Goal: Answer question/provide support: Share knowledge or assist other users

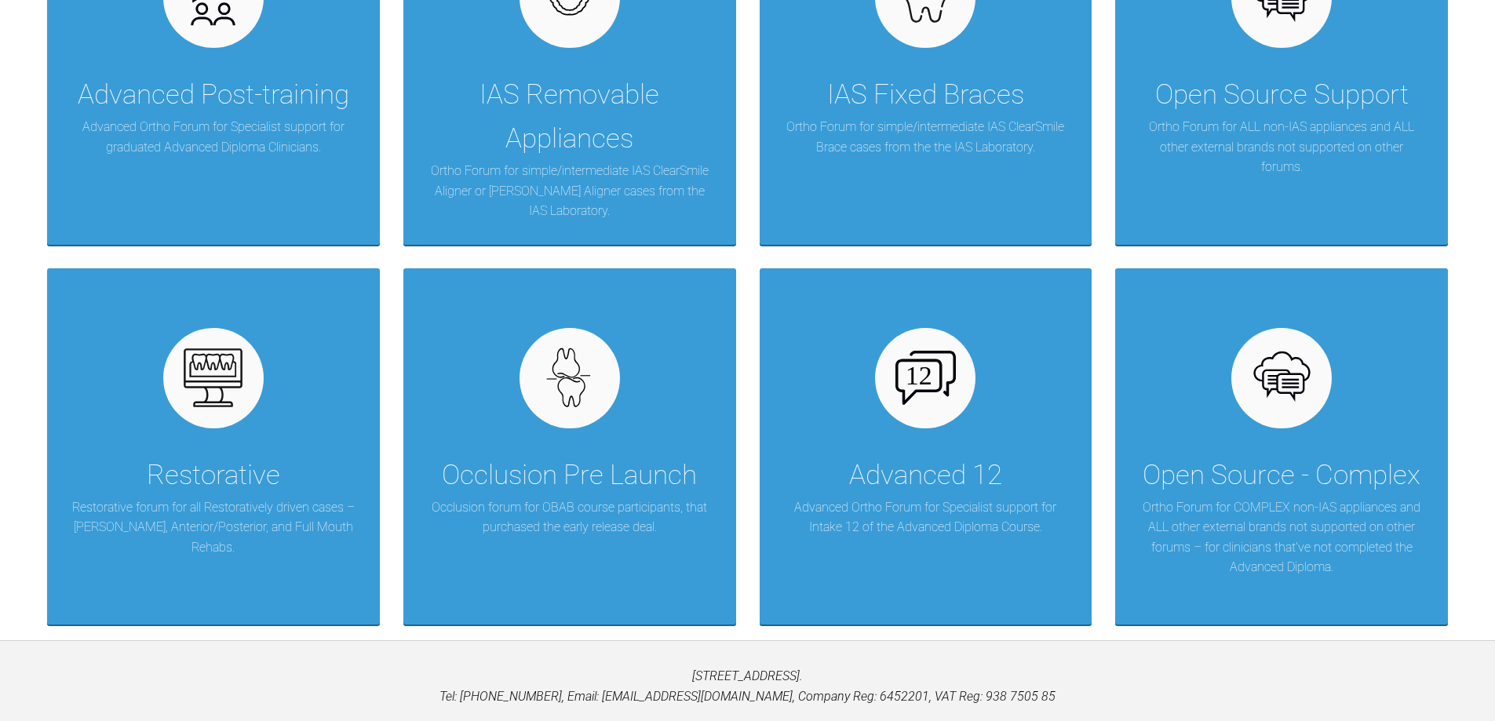
scroll to position [471, 0]
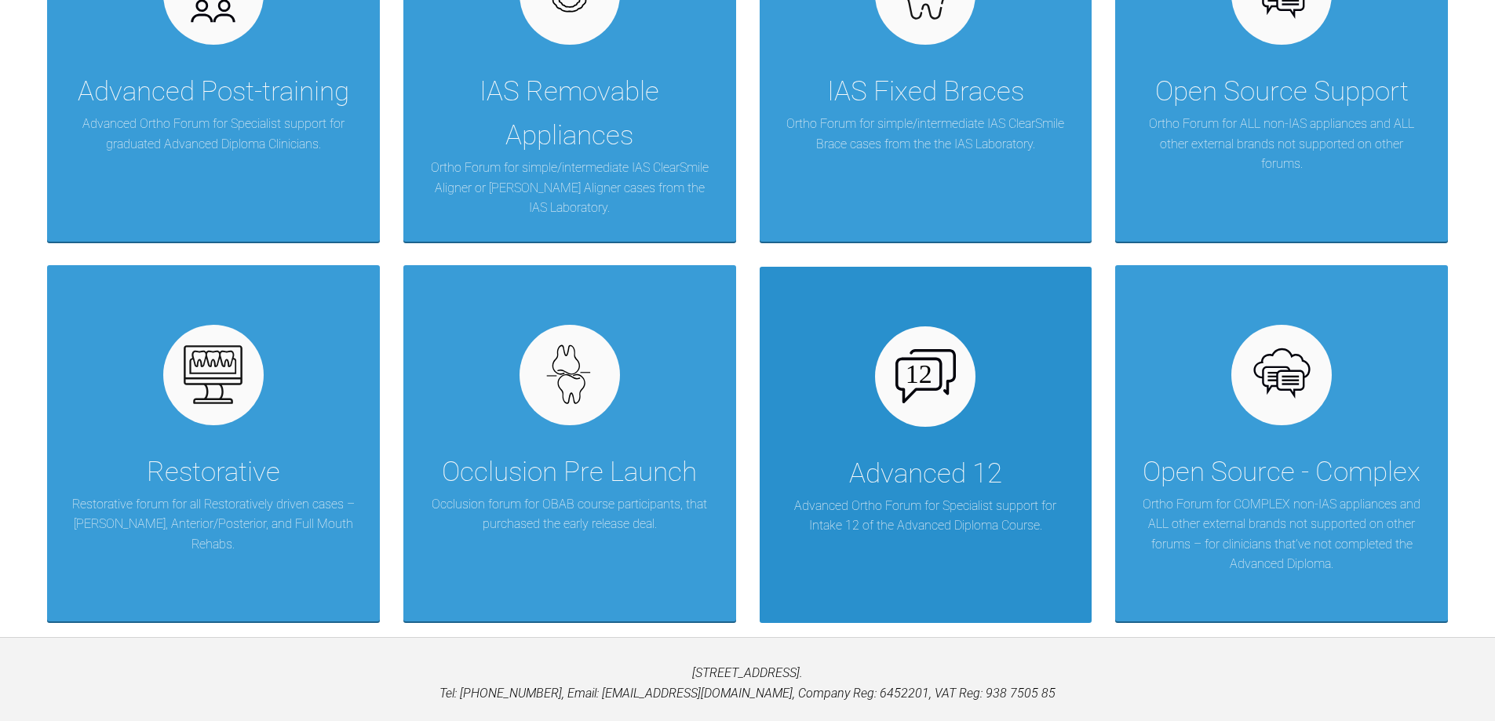
click at [933, 488] on div "Advanced 12" at bounding box center [925, 474] width 153 height 44
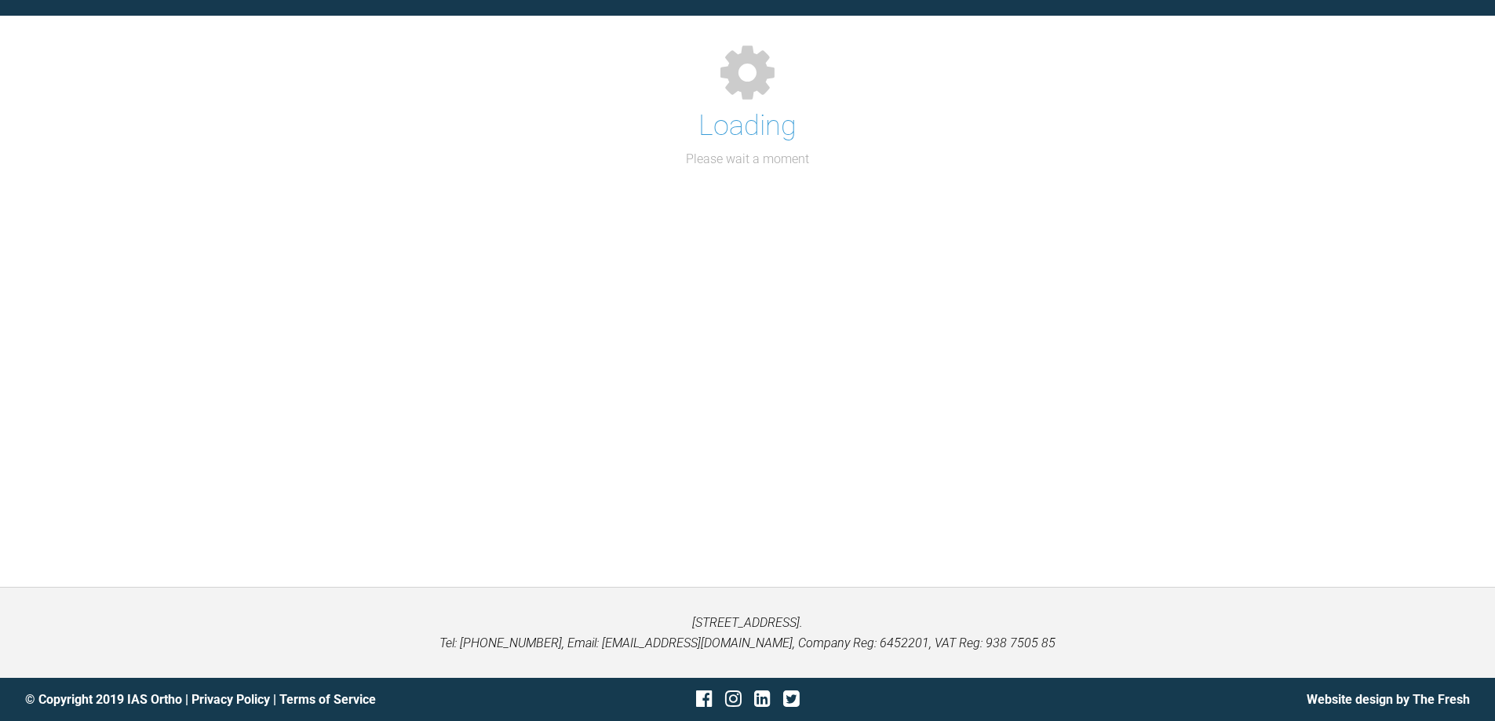
click at [933, 488] on div "Support Forum Back to Home Go to case Loading Please wait a moment" at bounding box center [747, 263] width 1495 height 647
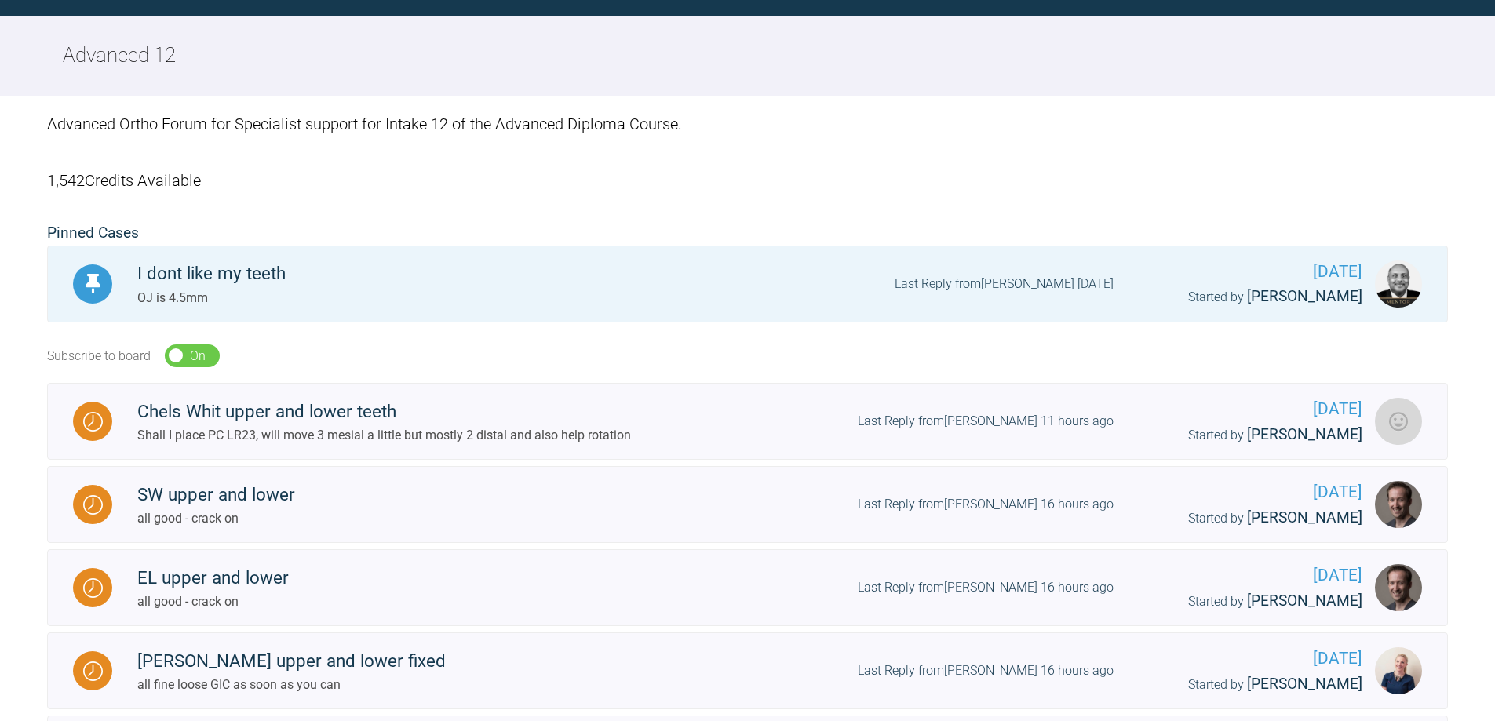
scroll to position [471, 0]
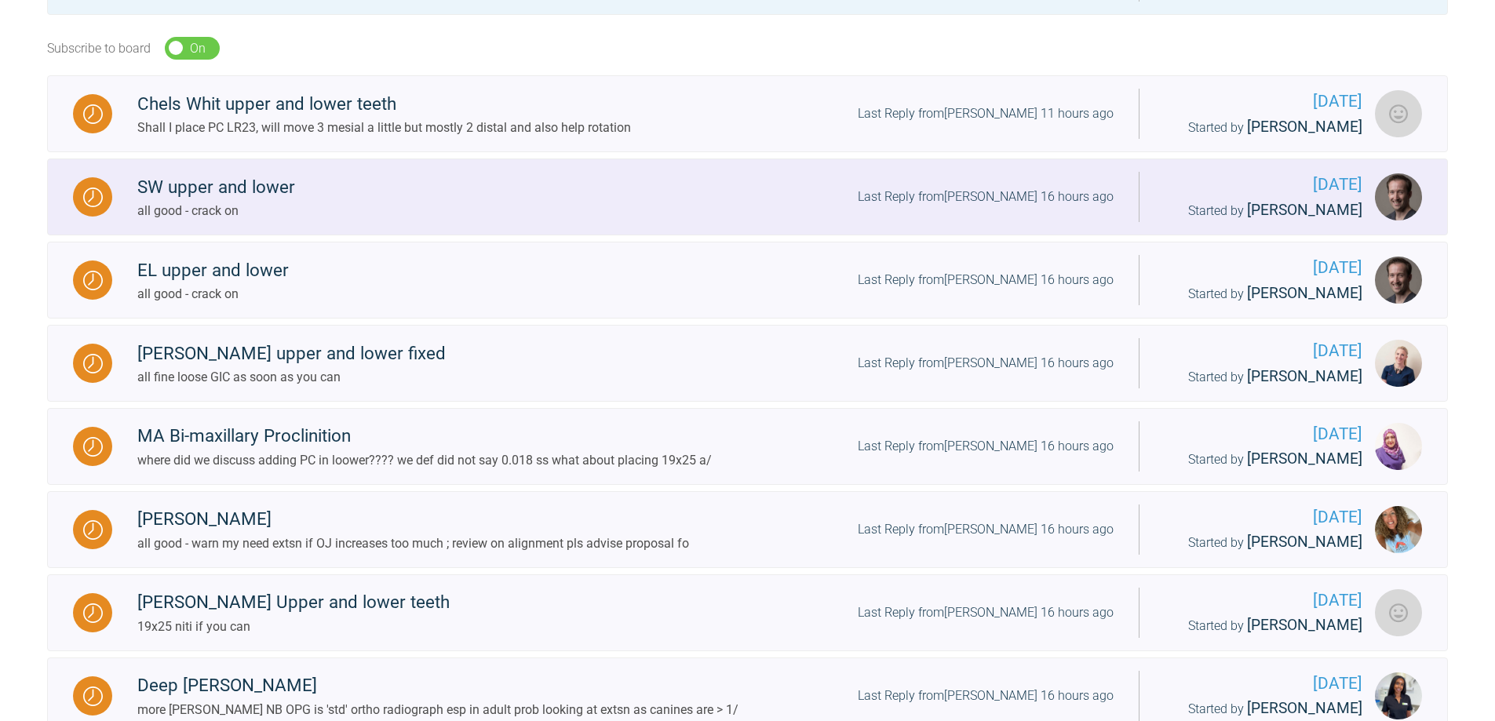
click at [652, 235] on link "SW upper and lower all good - crack on Last Reply from [PERSON_NAME] 16 hours a…" at bounding box center [747, 197] width 1401 height 77
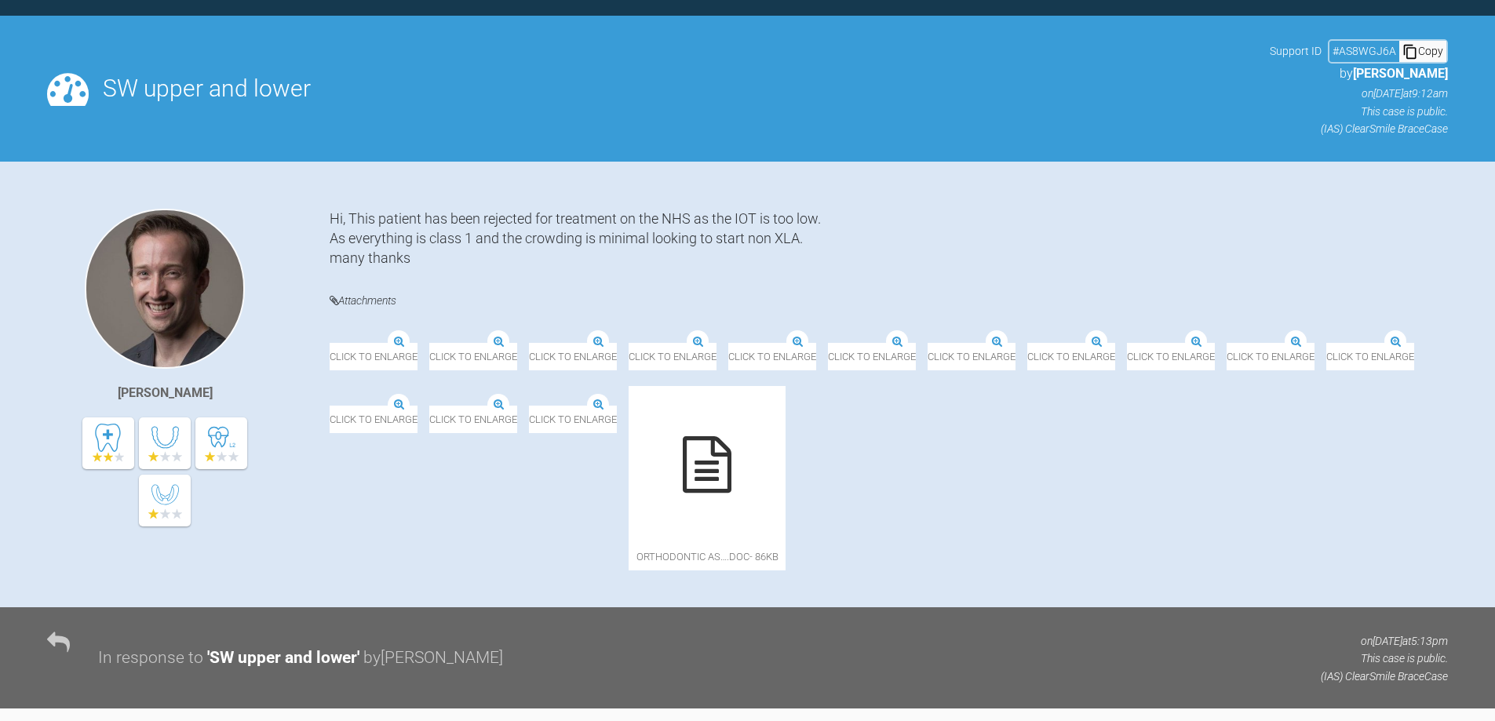
scroll to position [471, 0]
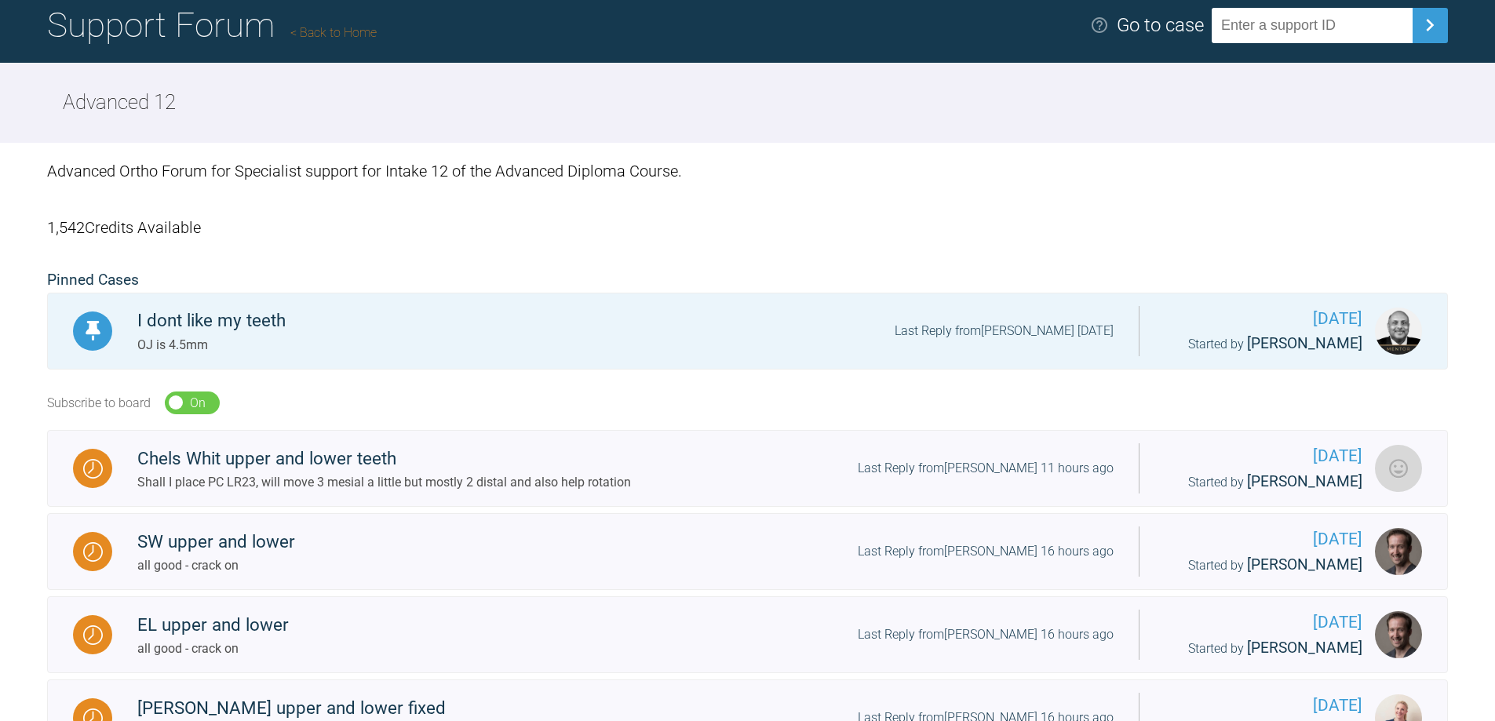
scroll to position [78, 0]
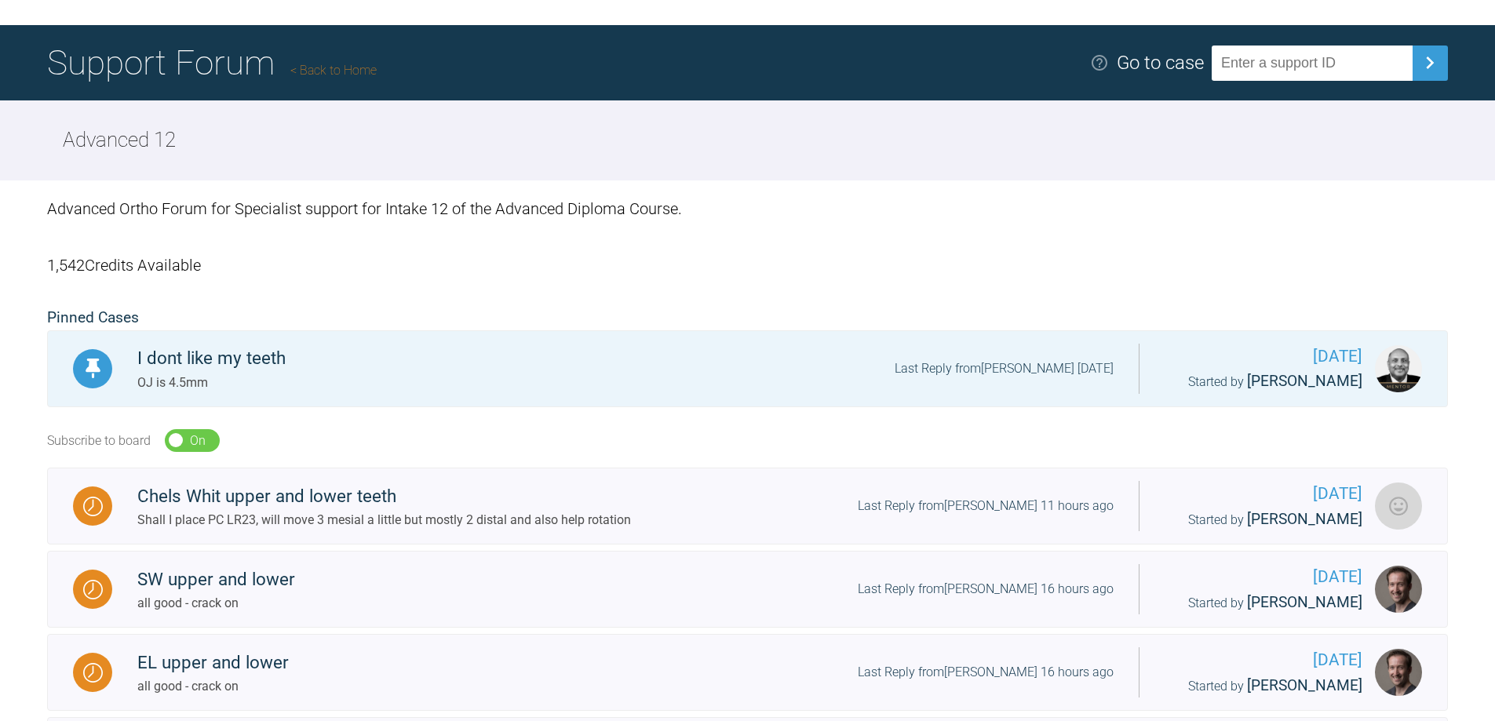
click at [834, 150] on div "Advanced 12" at bounding box center [747, 140] width 1495 height 80
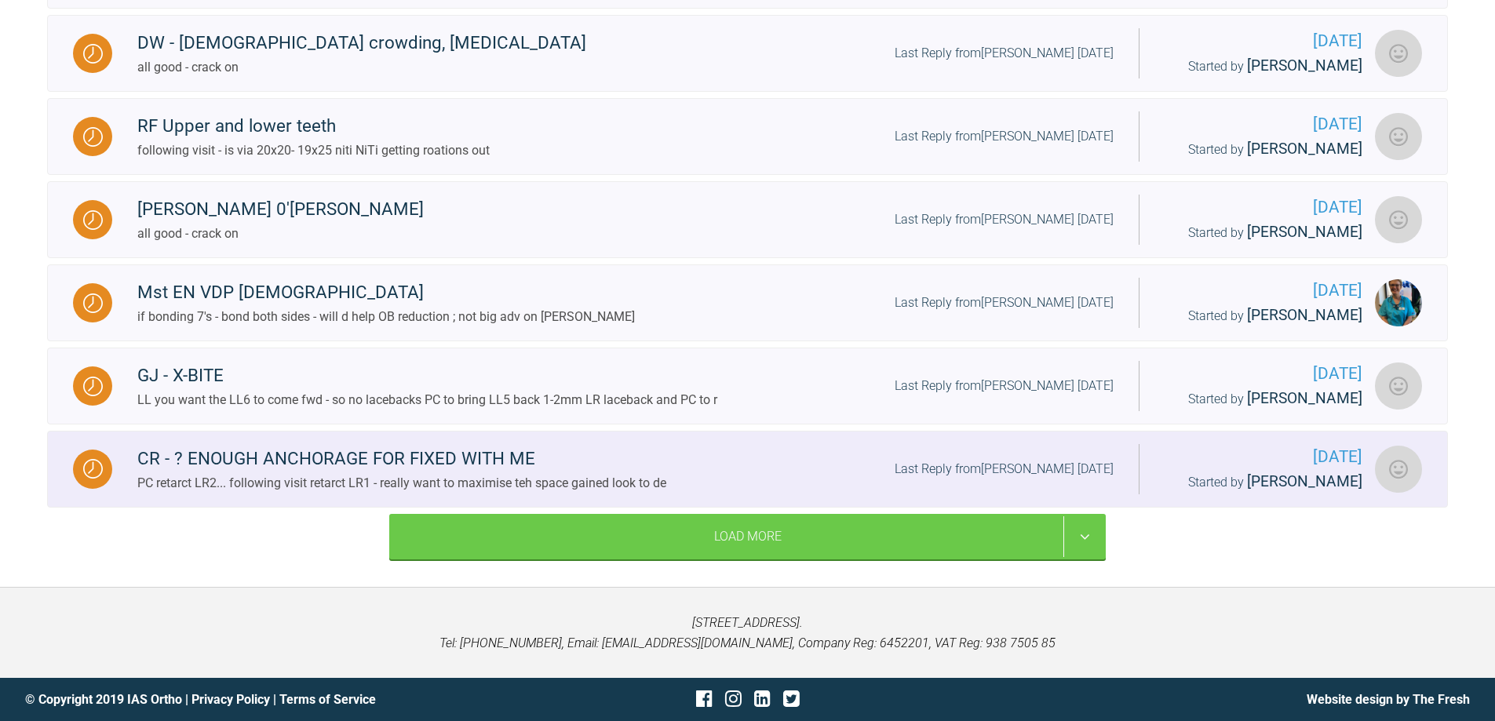
scroll to position [1710, 0]
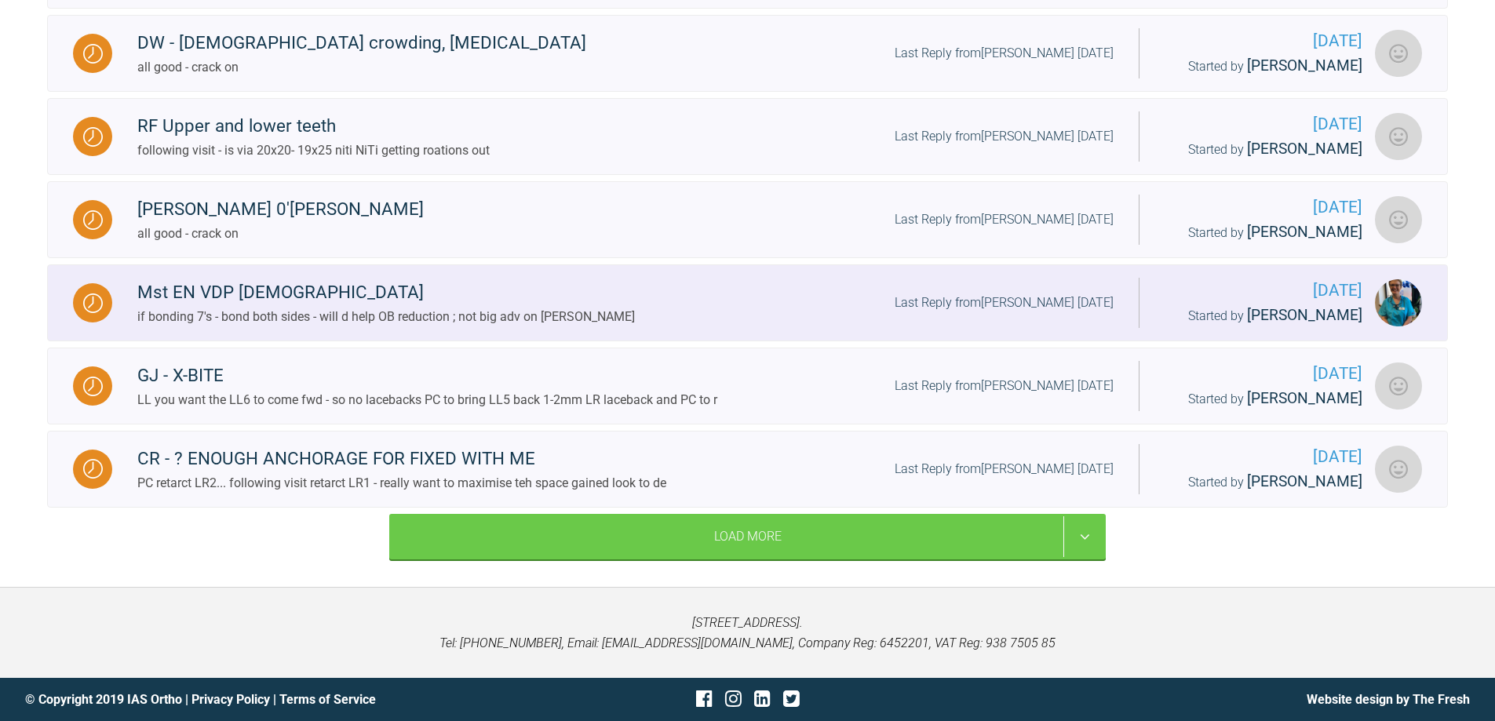
click at [86, 294] on img at bounding box center [93, 304] width 20 height 20
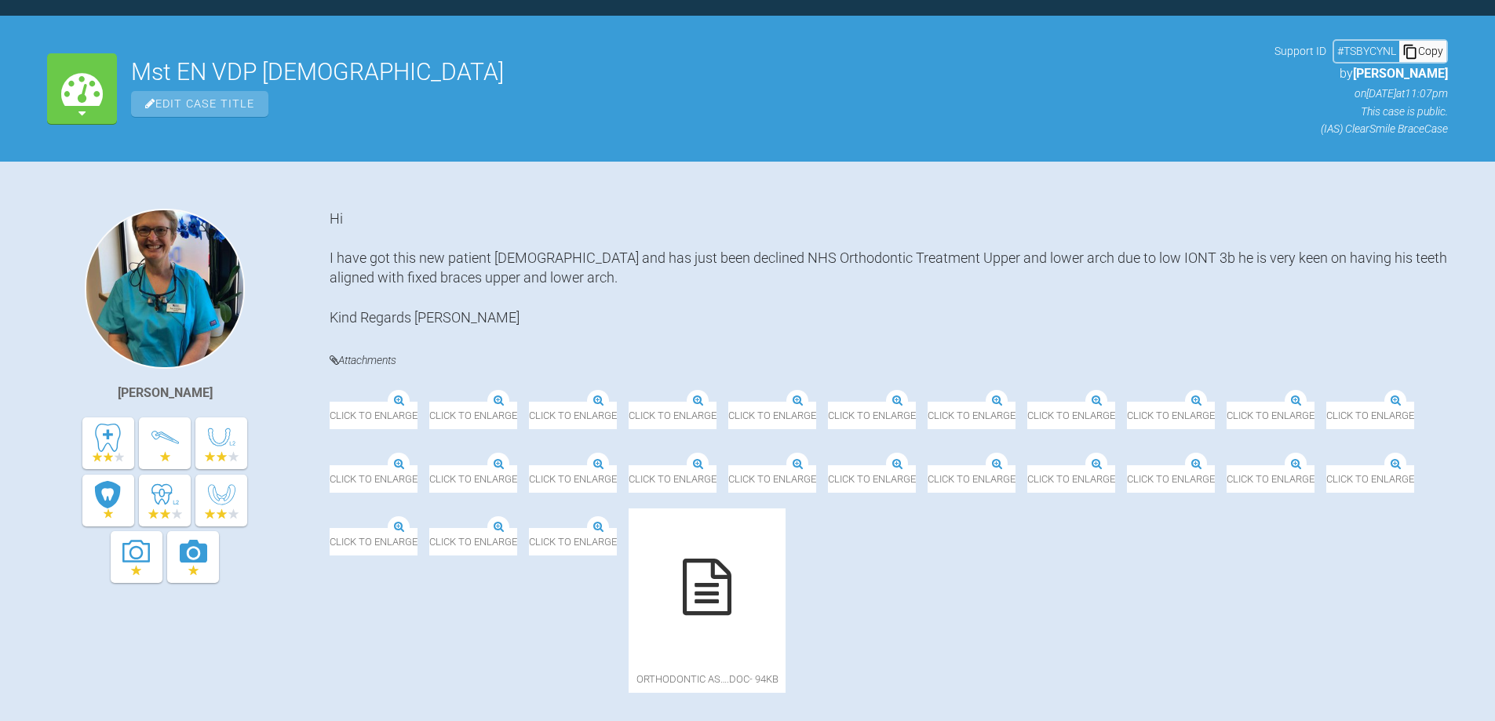
scroll to position [1710, 0]
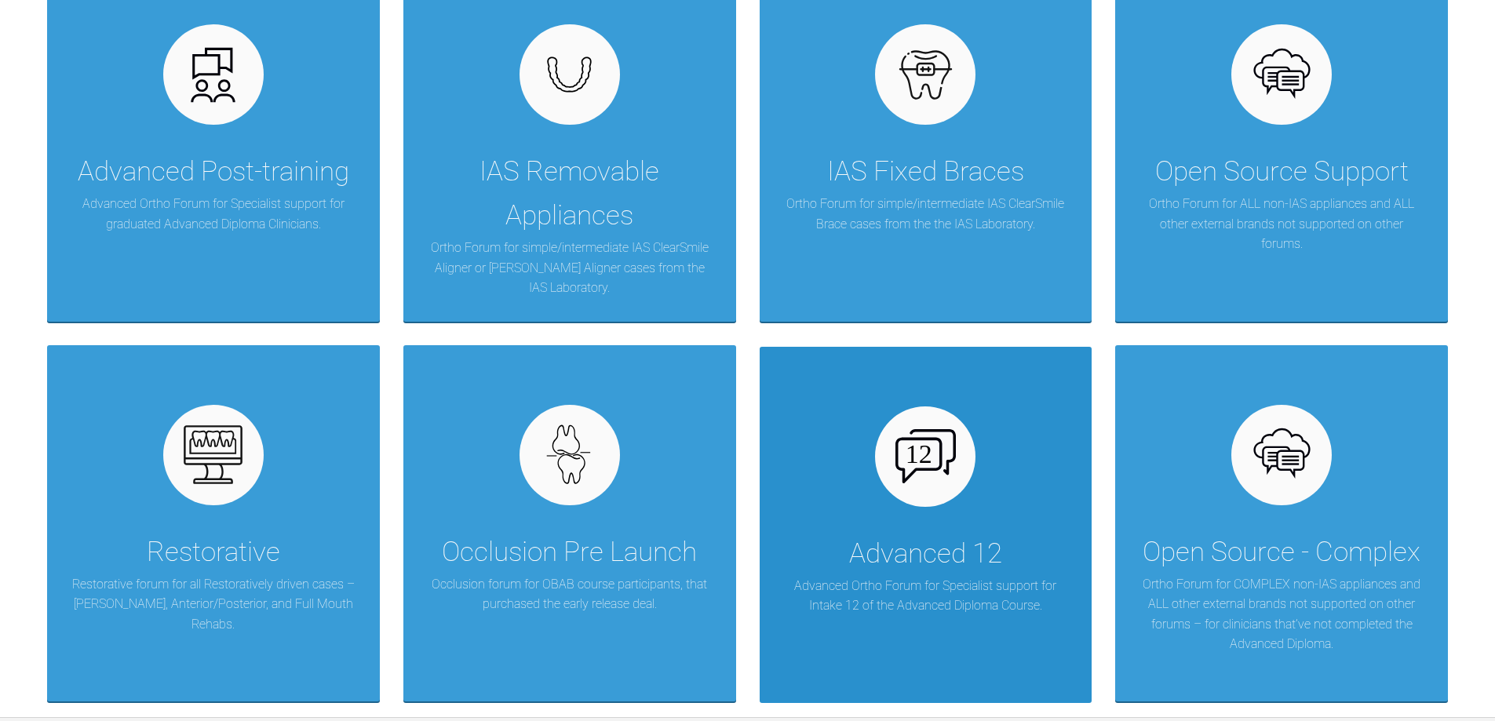
scroll to position [392, 0]
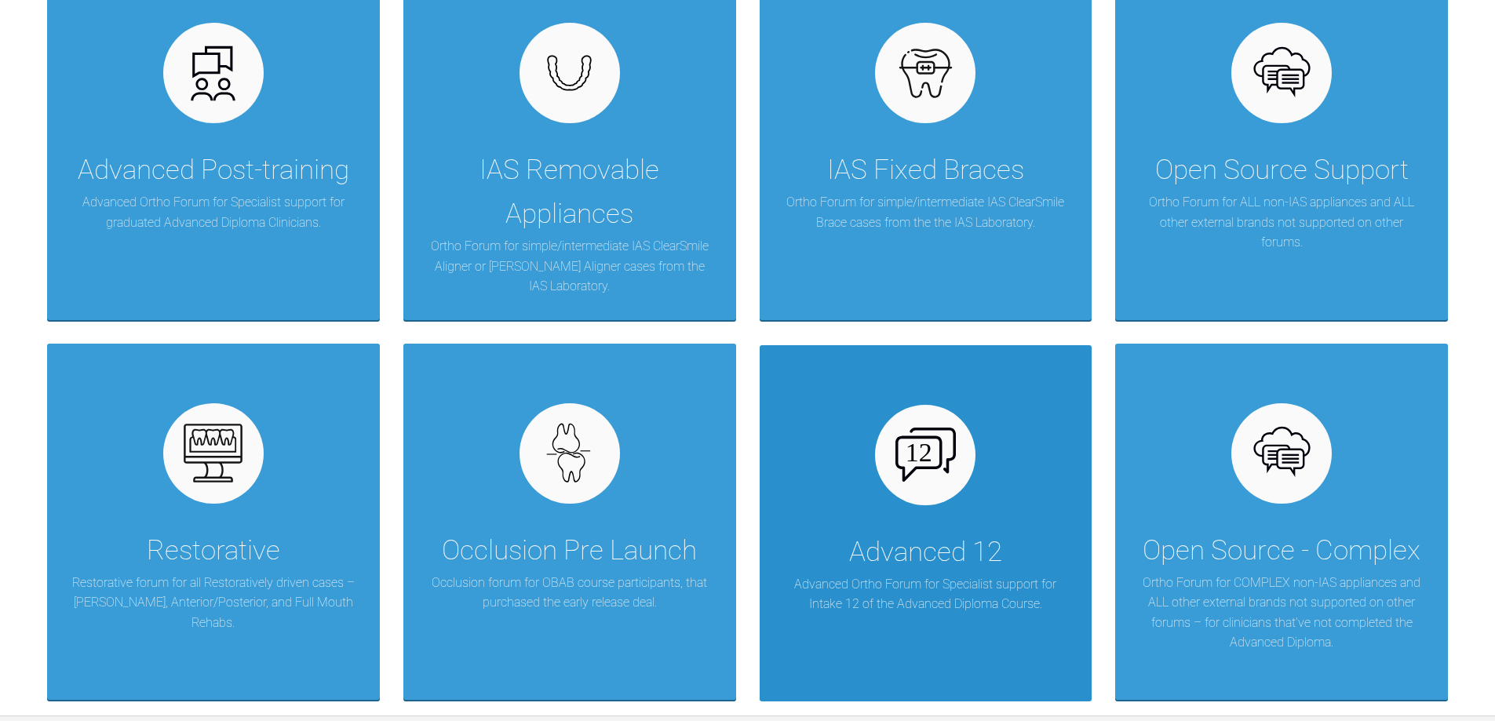
click at [931, 560] on div "Advanced 12" at bounding box center [925, 553] width 153 height 44
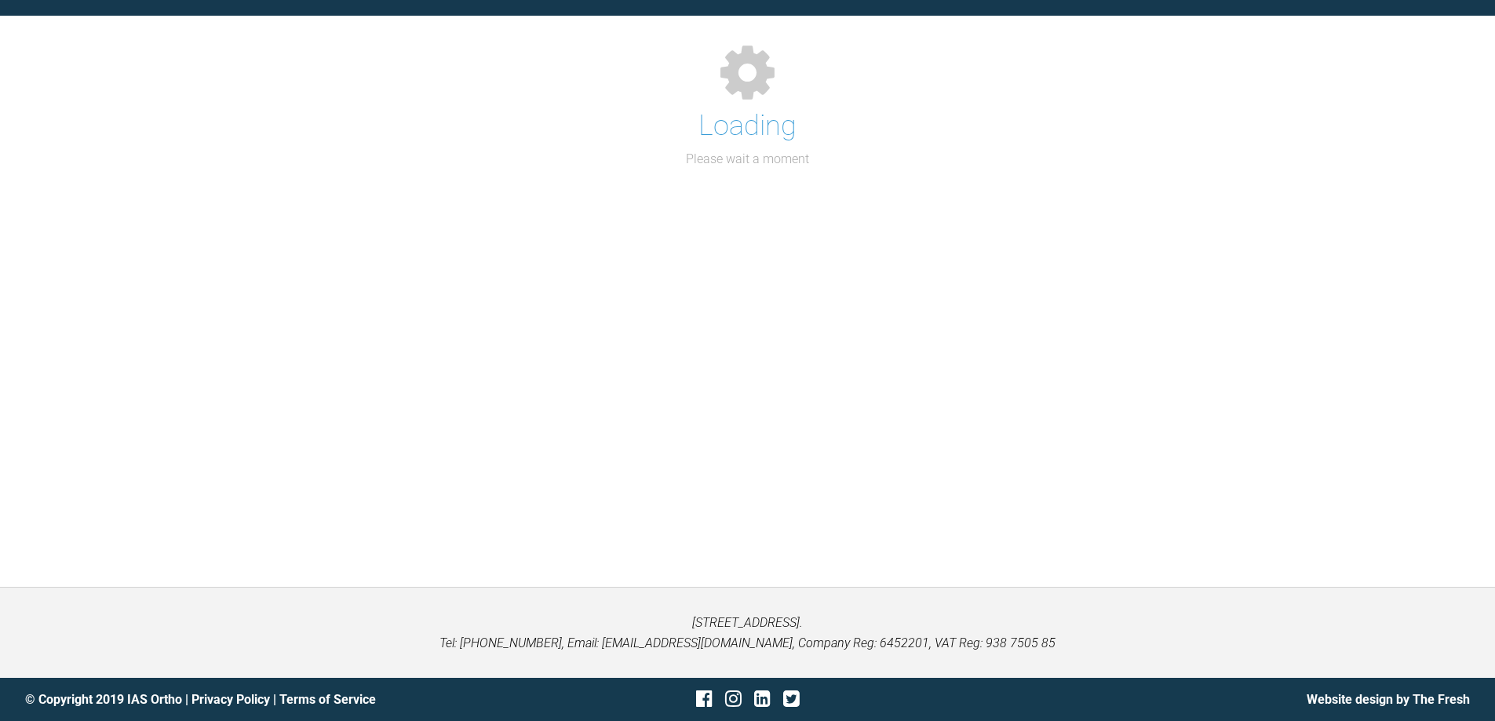
click at [931, 560] on div "Support Forum Back to Home Go to case Loading Please wait a moment" at bounding box center [747, 263] width 1495 height 647
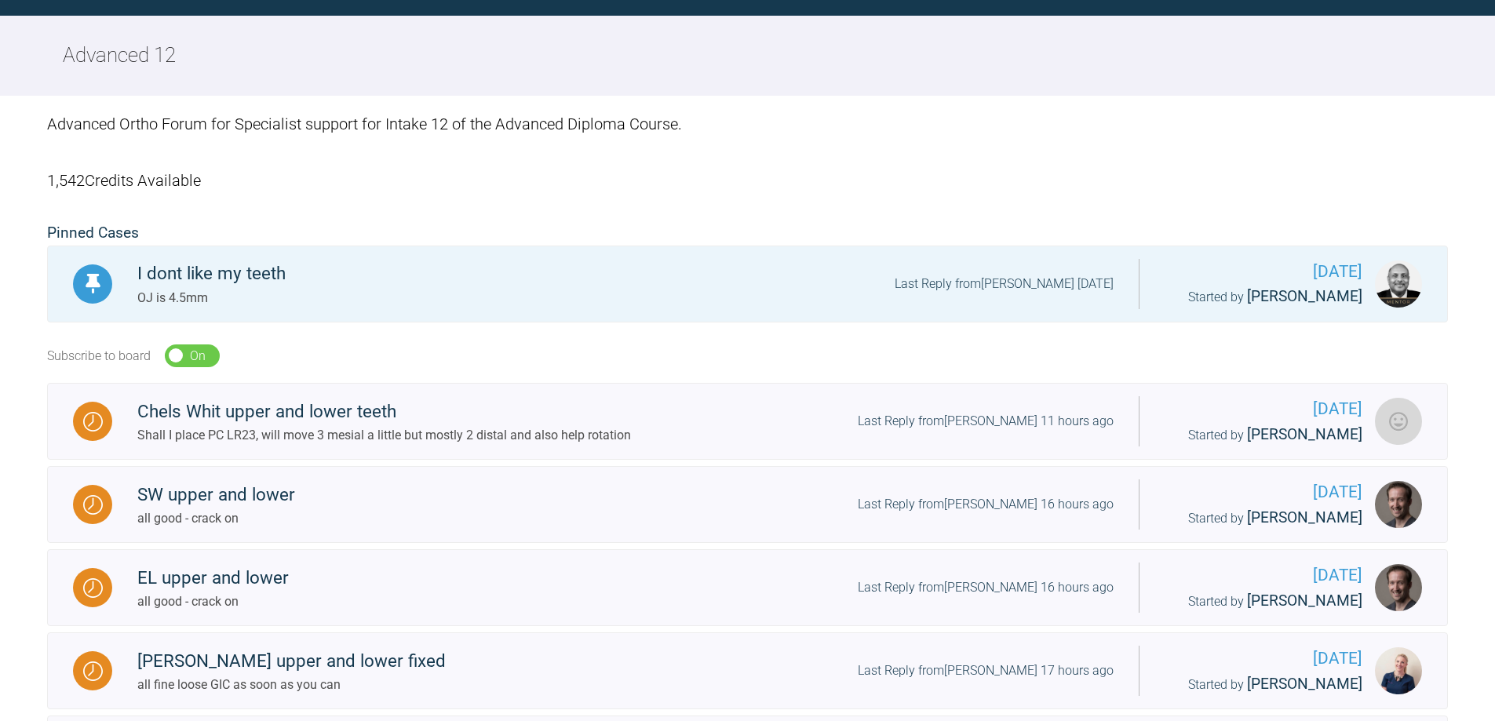
scroll to position [392, 0]
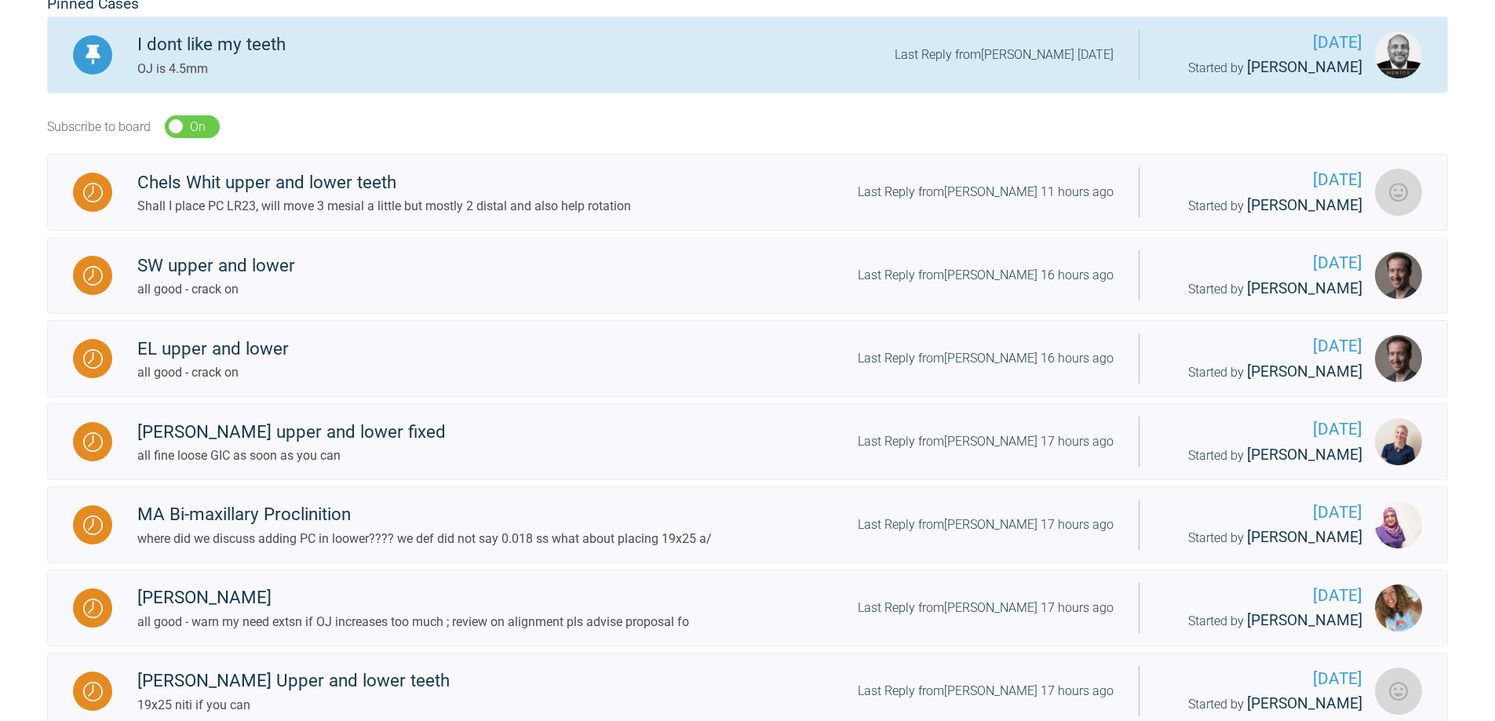
click at [661, 76] on div "I dont like my teeth OJ is 4.5mm Last Reply from Utpalendu Bose 9 months ago" at bounding box center [625, 55] width 1027 height 48
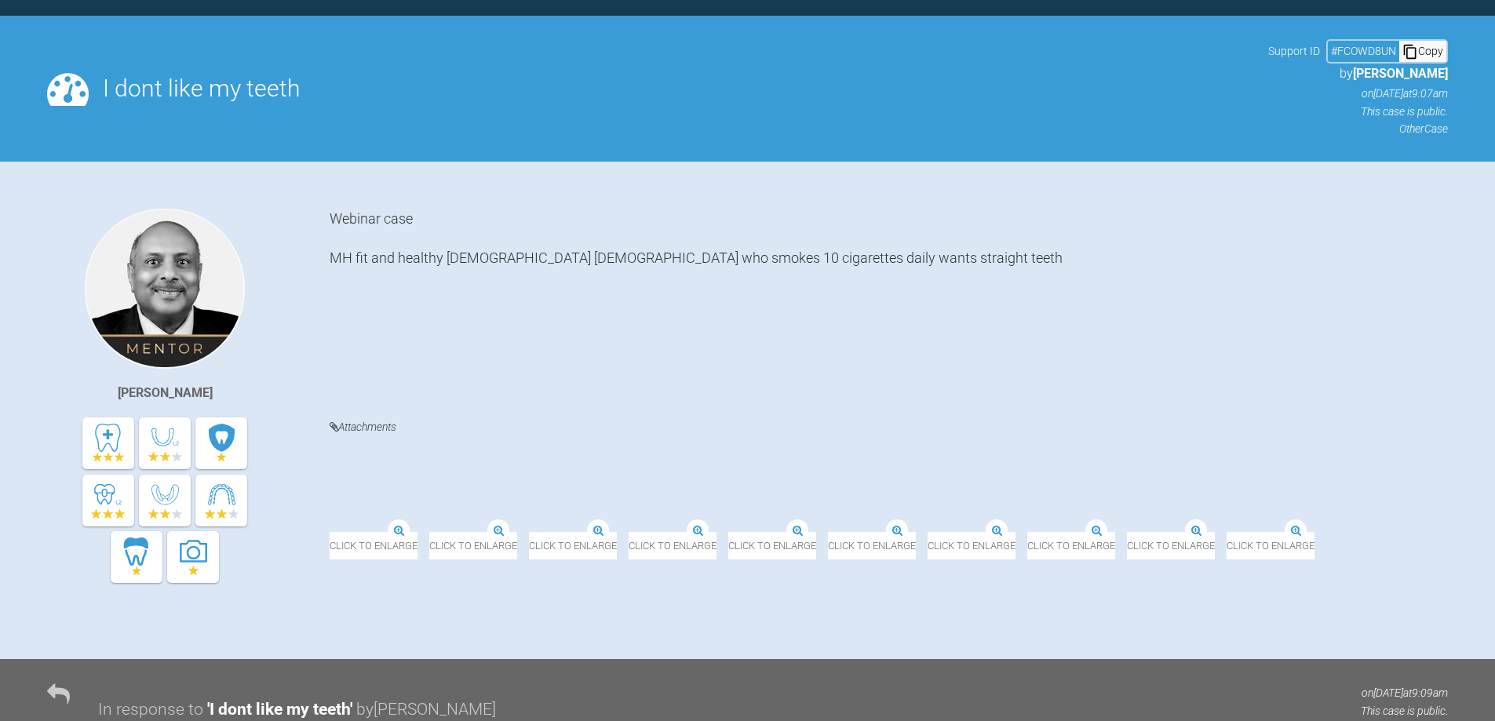
scroll to position [392, 0]
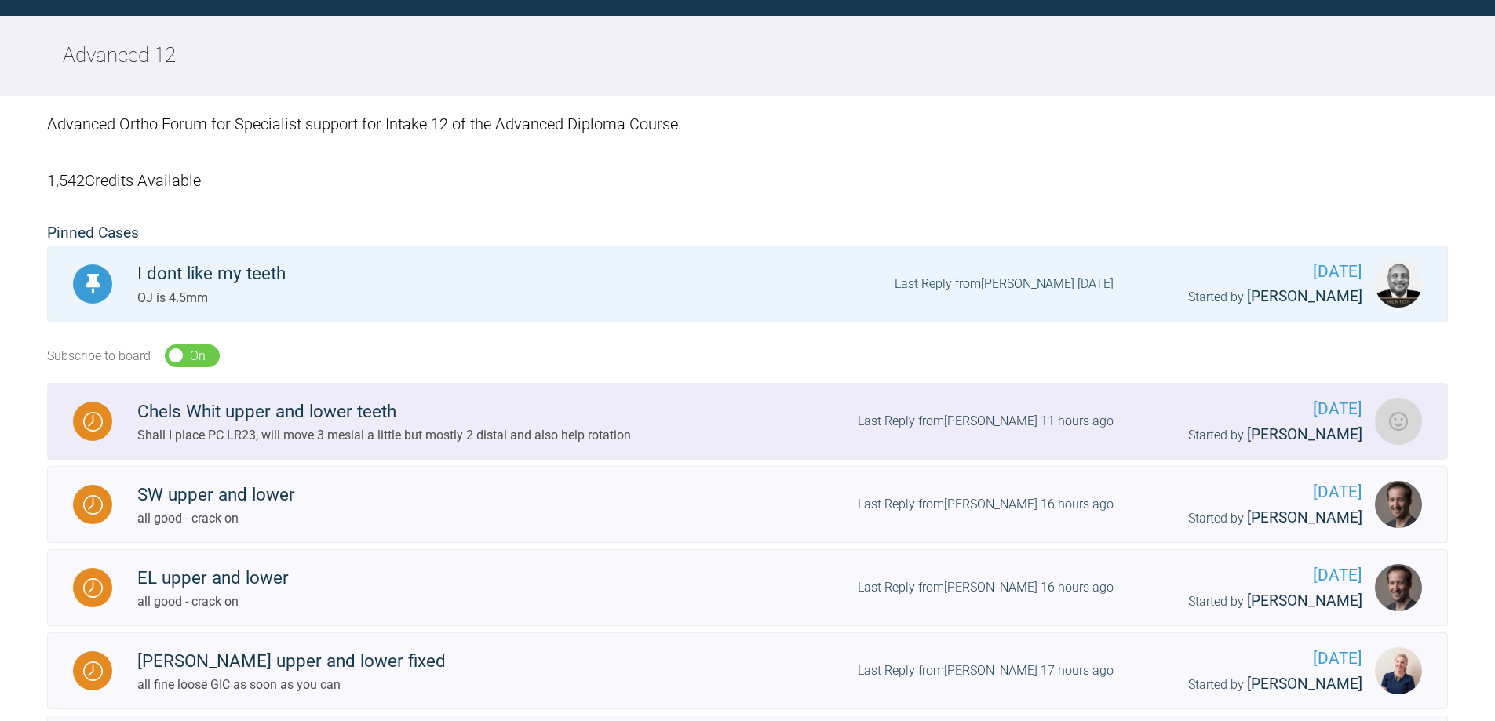
scroll to position [392, 0]
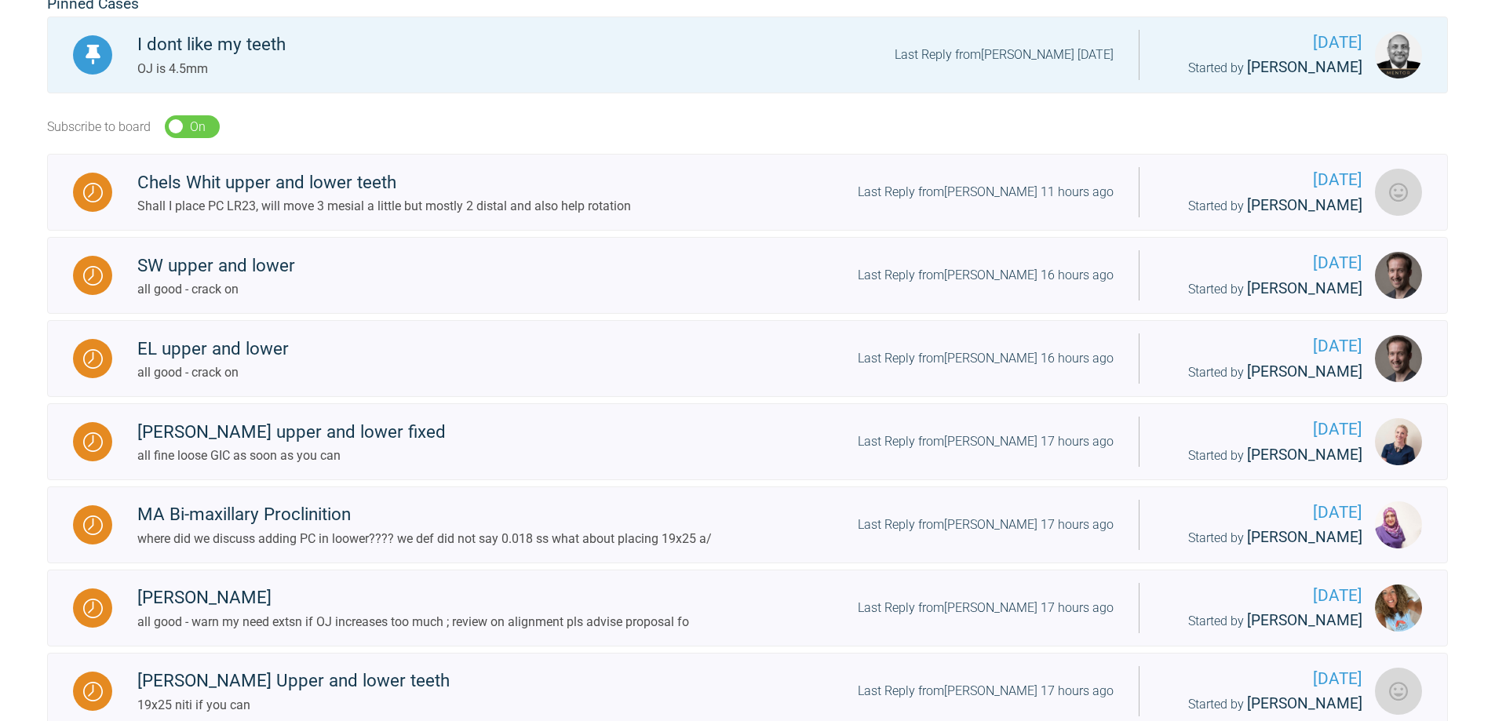
click at [505, 100] on div "Subscribe to board On Off" at bounding box center [747, 127] width 1401 height 55
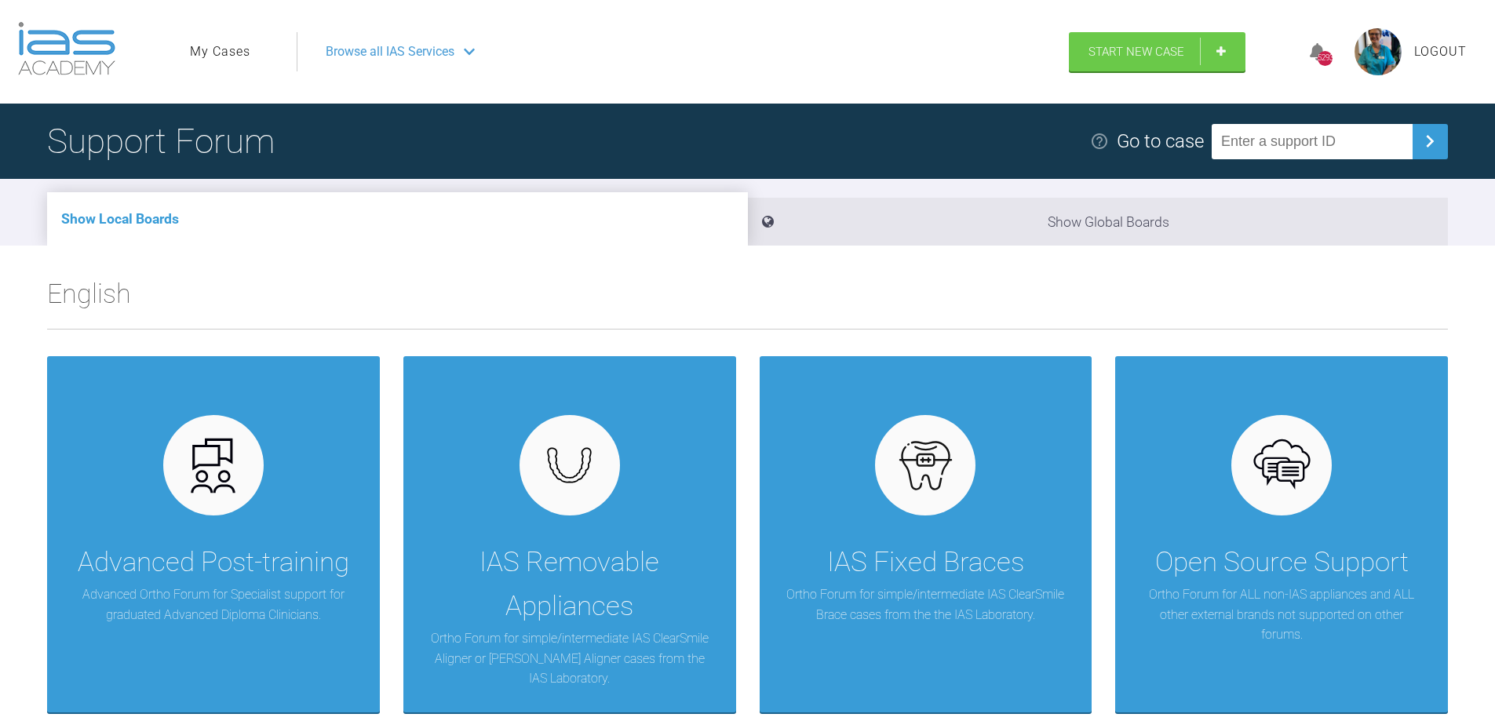
click at [218, 46] on link "My Cases" at bounding box center [220, 52] width 60 height 20
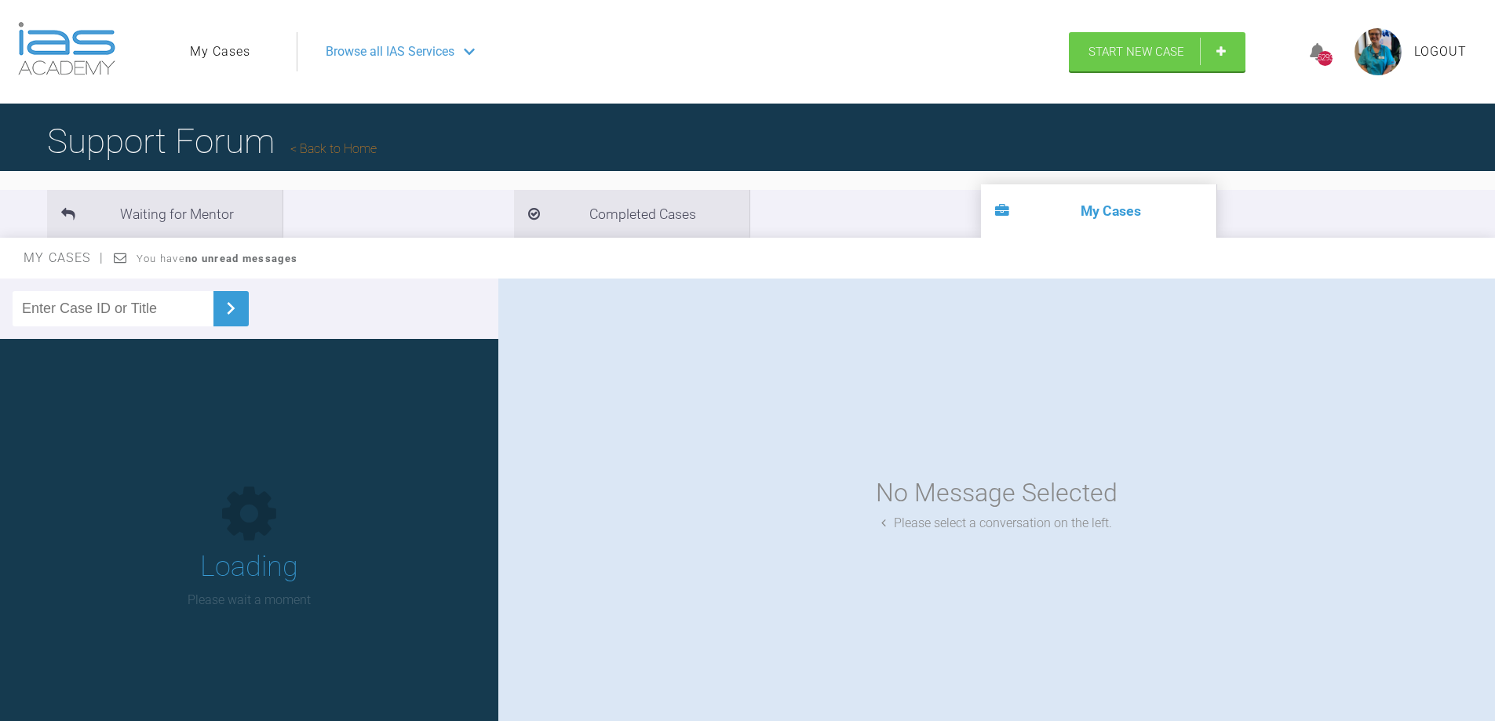
click at [218, 46] on link "My Cases" at bounding box center [220, 52] width 60 height 20
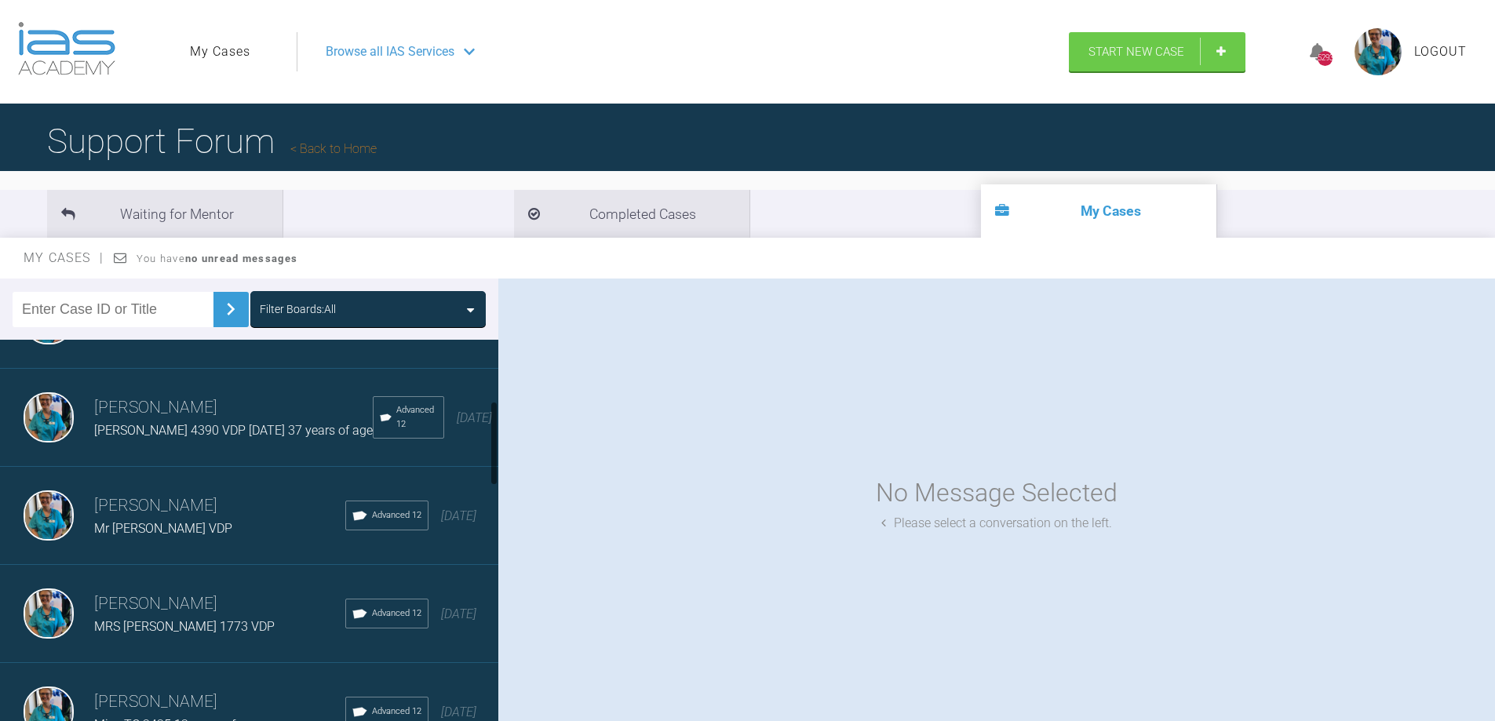
scroll to position [367, 0]
click at [57, 523] on img at bounding box center [49, 512] width 50 height 50
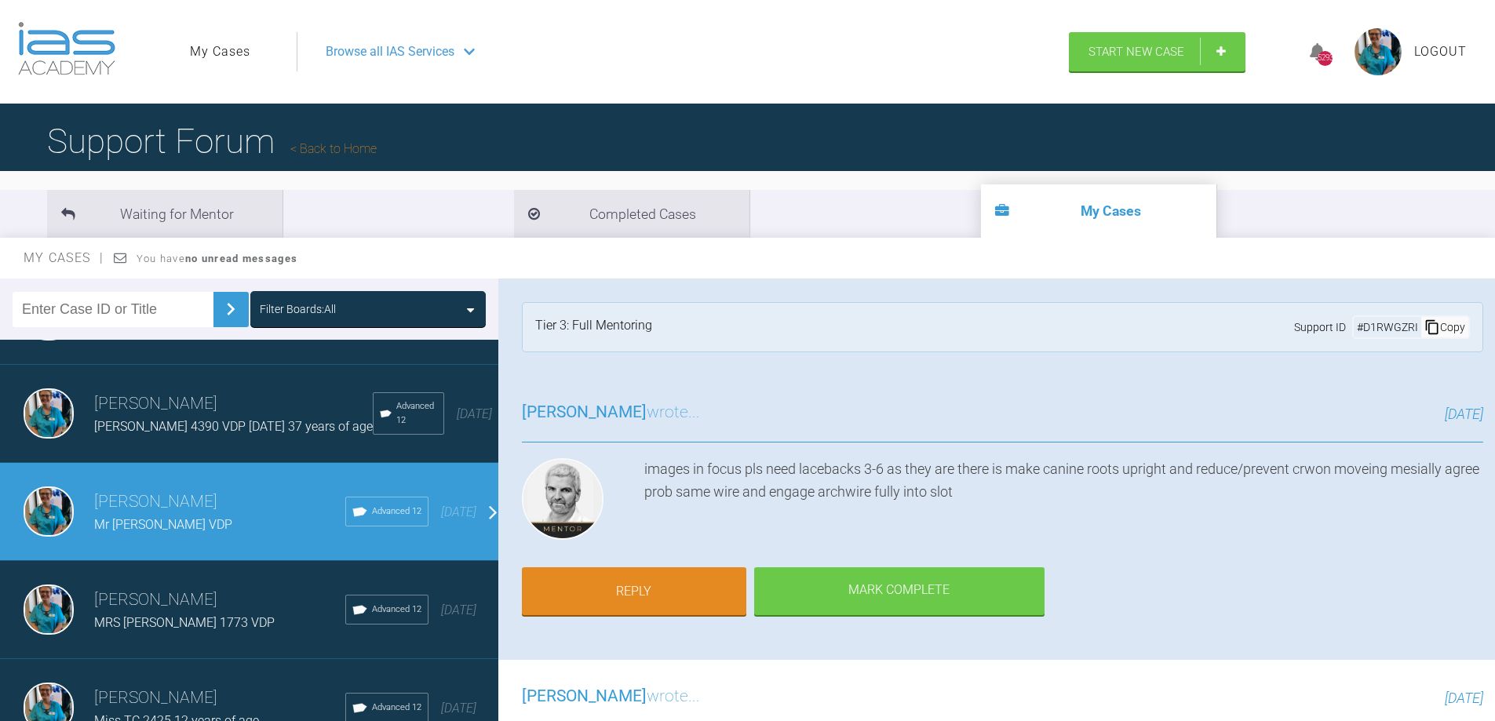
click at [57, 523] on img at bounding box center [49, 512] width 50 height 50
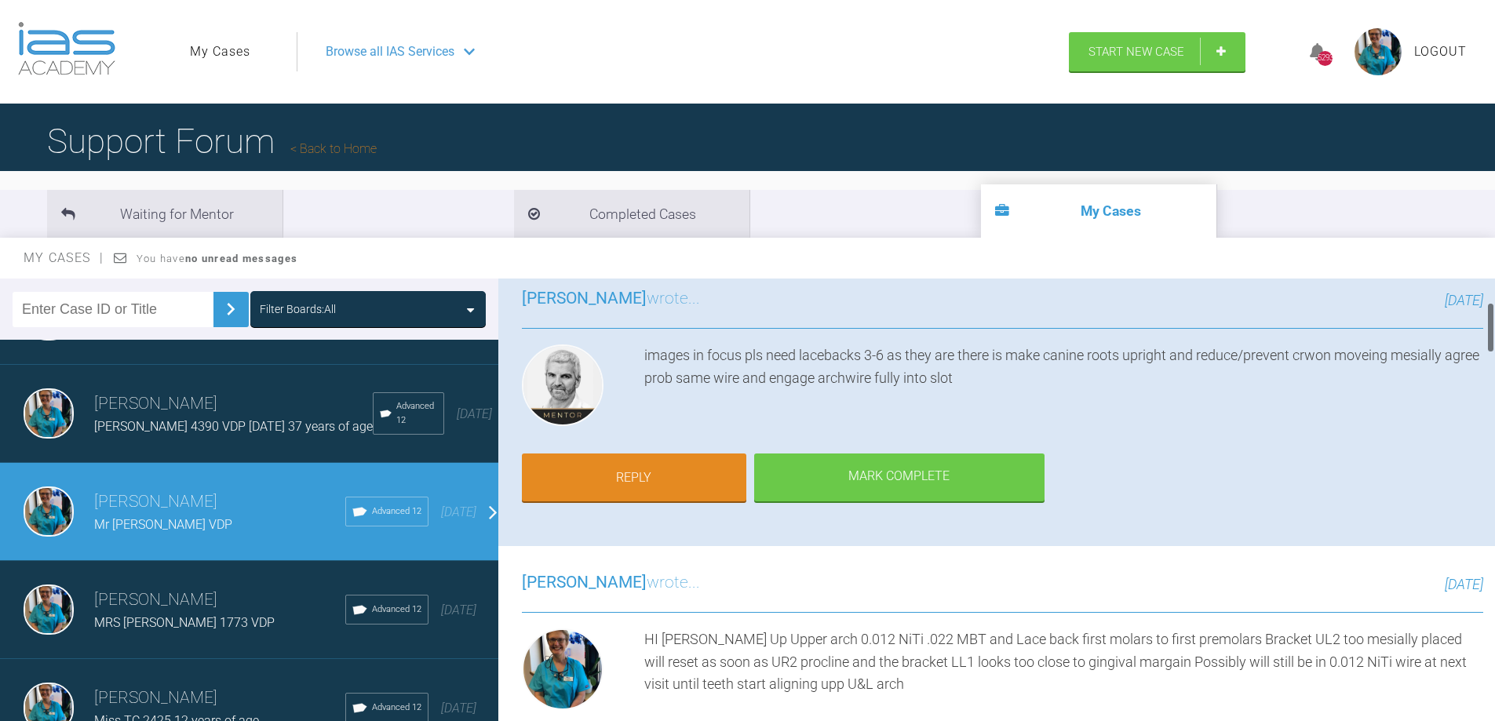
scroll to position [0, 0]
